Goal: Task Accomplishment & Management: Manage account settings

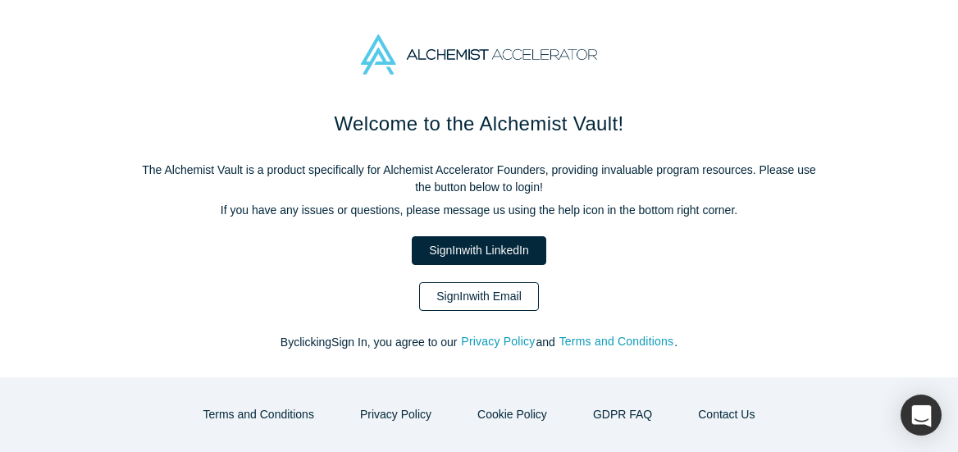
click at [506, 293] on link "Sign In with Email" at bounding box center [479, 296] width 120 height 29
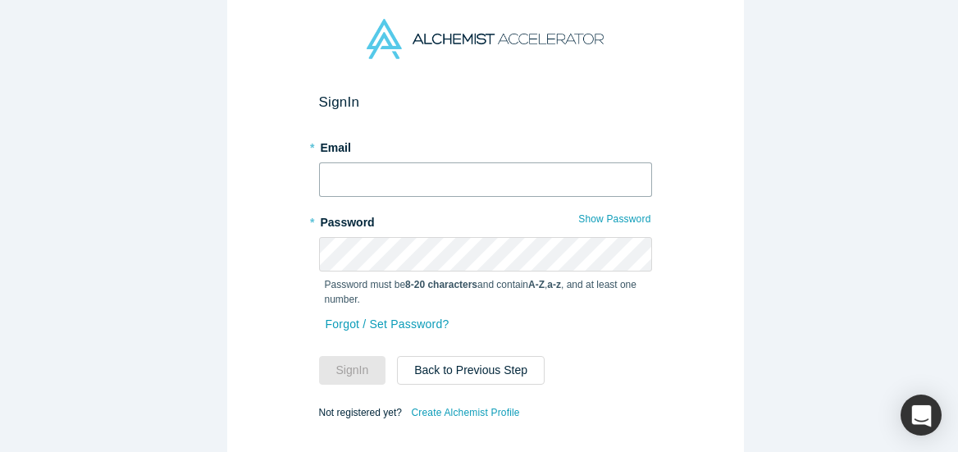
click at [385, 188] on input "text" at bounding box center [485, 179] width 333 height 34
type input "india@alchemistaccelerator.com"
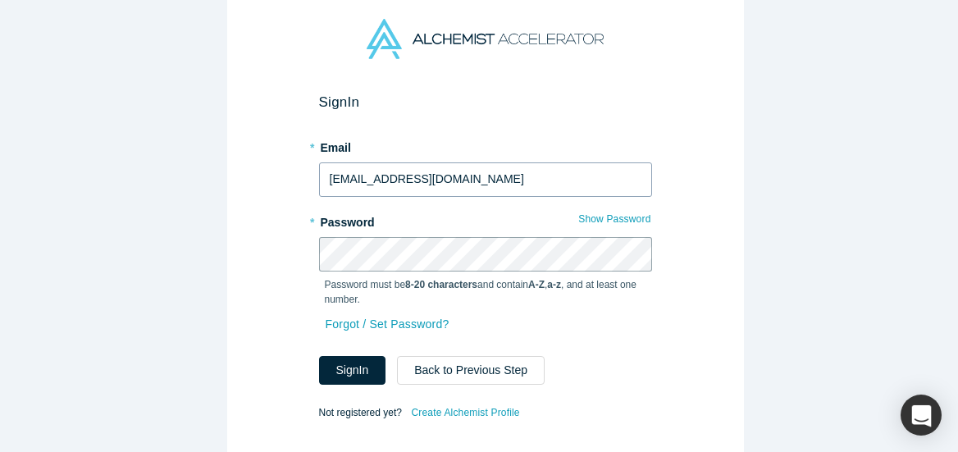
click at [319, 356] on button "Sign In" at bounding box center [352, 370] width 67 height 29
